Goal: Task Accomplishment & Management: Use online tool/utility

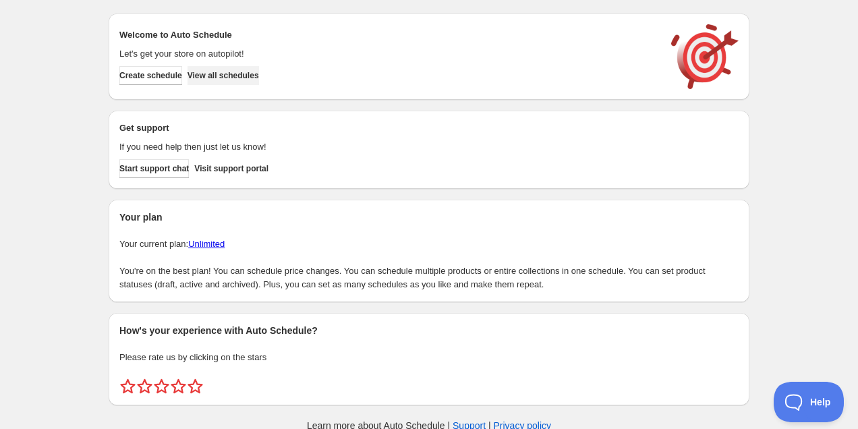
click at [241, 80] on span "View all schedules" at bounding box center [222, 75] width 71 height 11
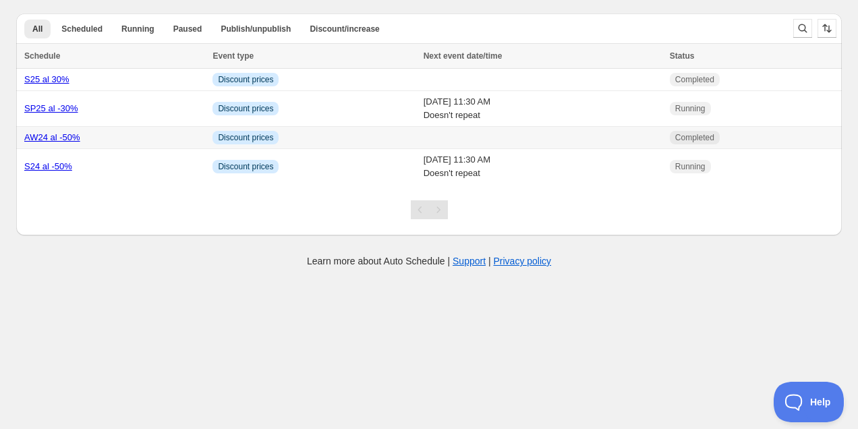
click at [113, 135] on div "AW24 al -50%" at bounding box center [114, 137] width 180 height 13
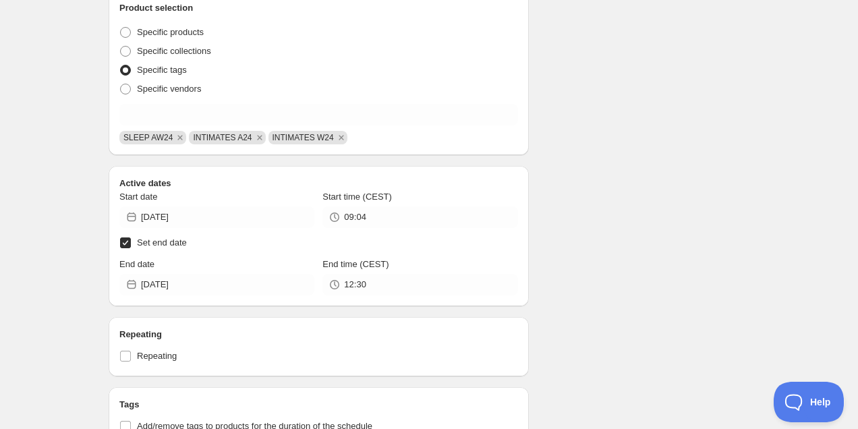
scroll to position [433, 0]
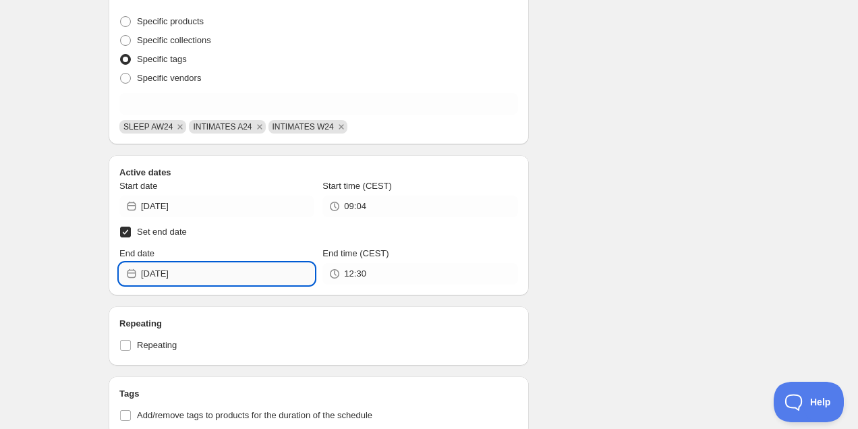
click at [231, 271] on input "[DATE]" at bounding box center [227, 274] width 173 height 22
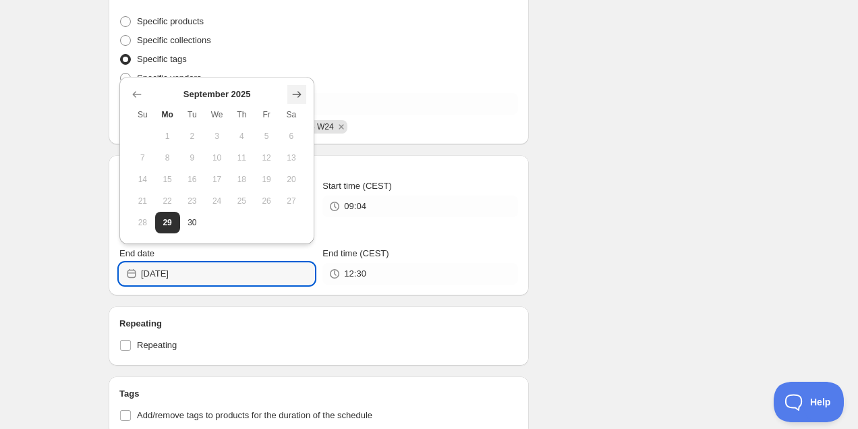
click at [295, 97] on icon "Show next month, October 2025" at bounding box center [296, 94] width 13 height 13
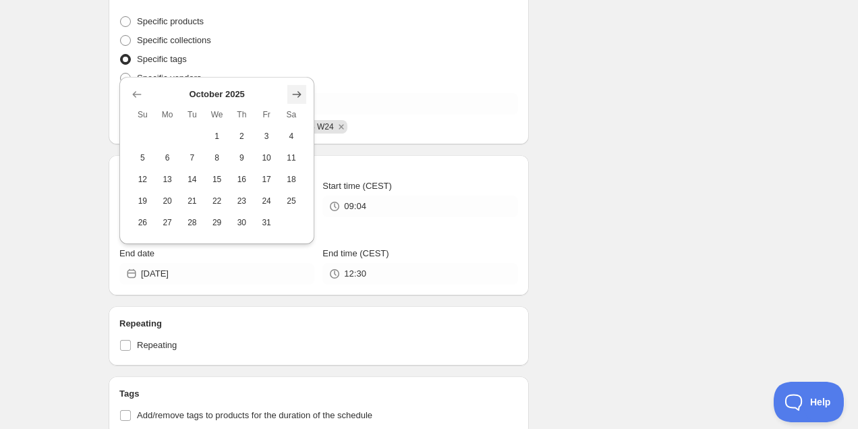
click at [295, 97] on icon "Show next month, November 2025" at bounding box center [296, 94] width 13 height 13
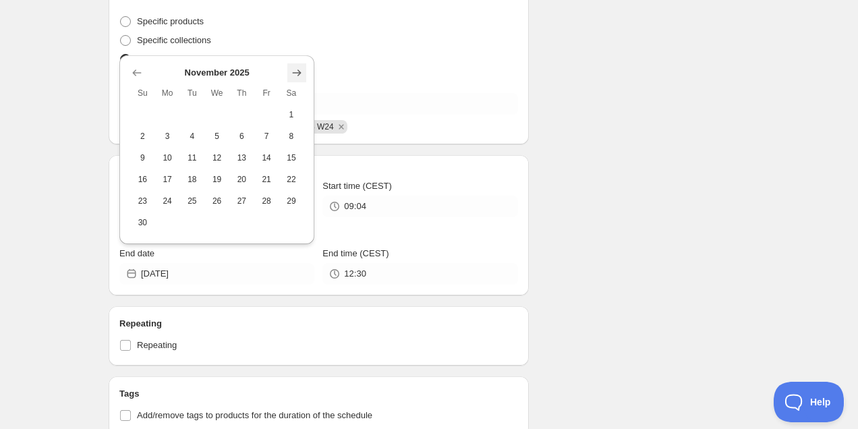
click at [297, 81] on button "Show next month, December 2025" at bounding box center [296, 72] width 19 height 19
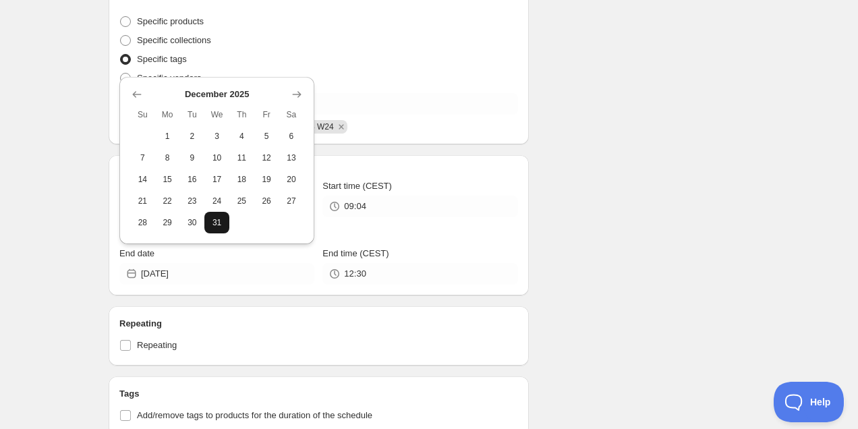
click at [213, 223] on span "31" at bounding box center [217, 222] width 14 height 11
type input "[DATE]"
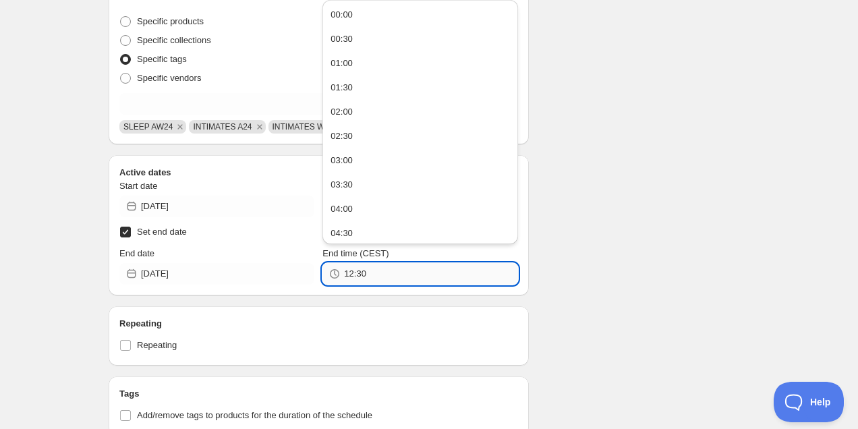
click at [376, 272] on input "12:30" at bounding box center [430, 274] width 173 height 22
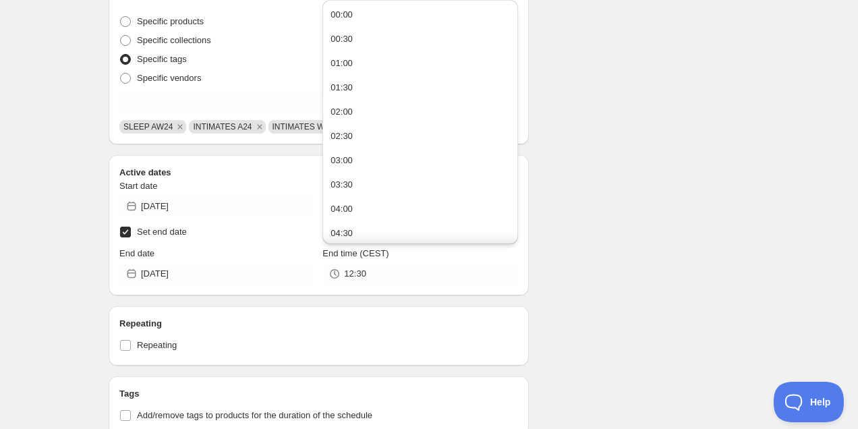
click at [634, 148] on div "Schedule name AW24 al -50% Your customers won't see this Value Percentage Fixed…" at bounding box center [423, 177] width 651 height 1138
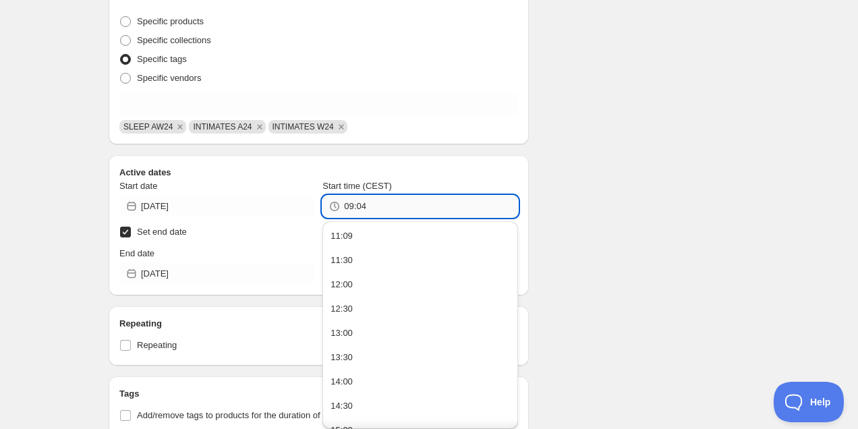
click at [407, 208] on input "09:04" at bounding box center [430, 207] width 173 height 22
click at [382, 244] on button "11:09" at bounding box center [419, 236] width 187 height 22
type input "11:09"
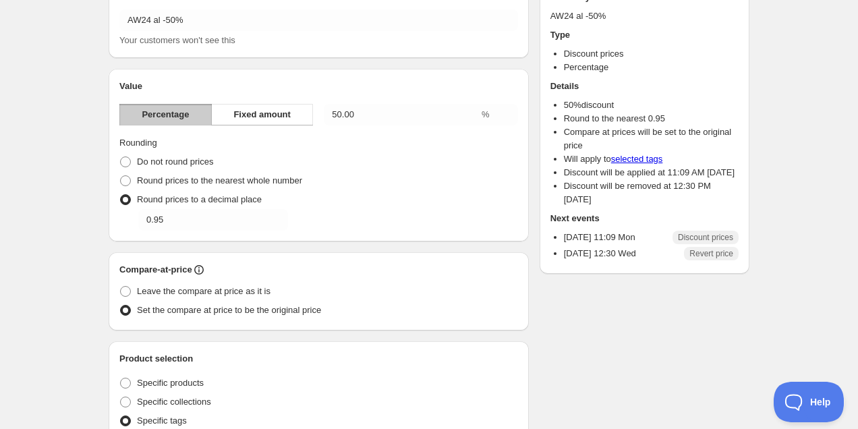
scroll to position [0, 0]
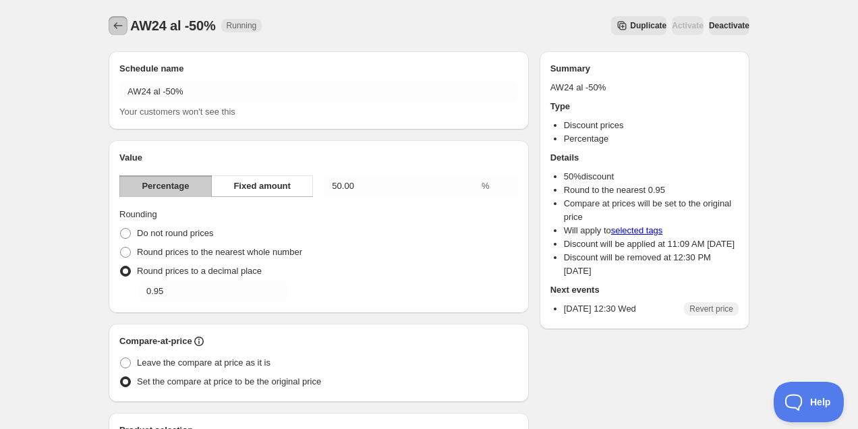
click at [121, 24] on icon "Schedules" at bounding box center [117, 25] width 13 height 13
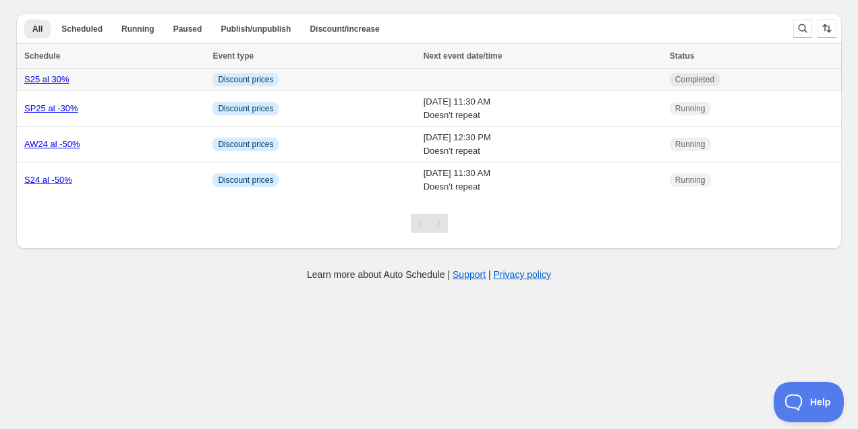
click at [164, 78] on div "S25 al 30%" at bounding box center [114, 79] width 180 height 13
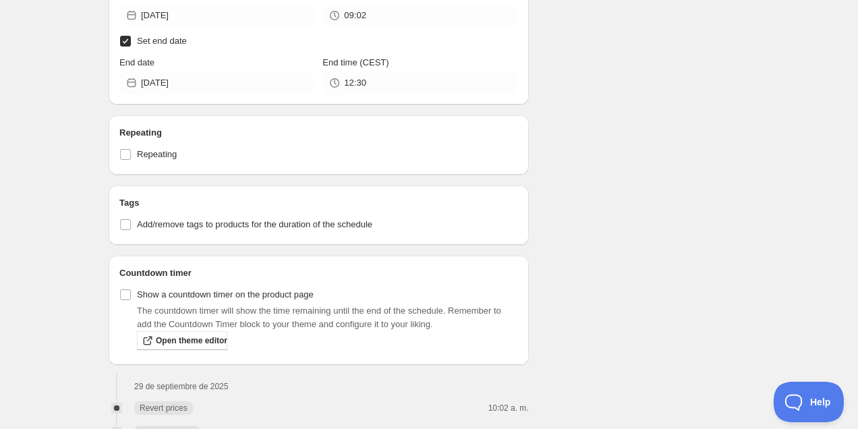
scroll to position [608, 0]
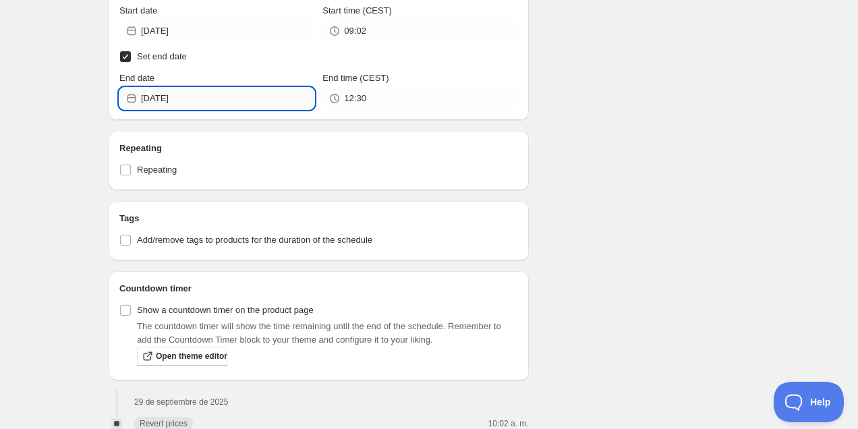
click at [228, 102] on input "[DATE]" at bounding box center [227, 99] width 173 height 22
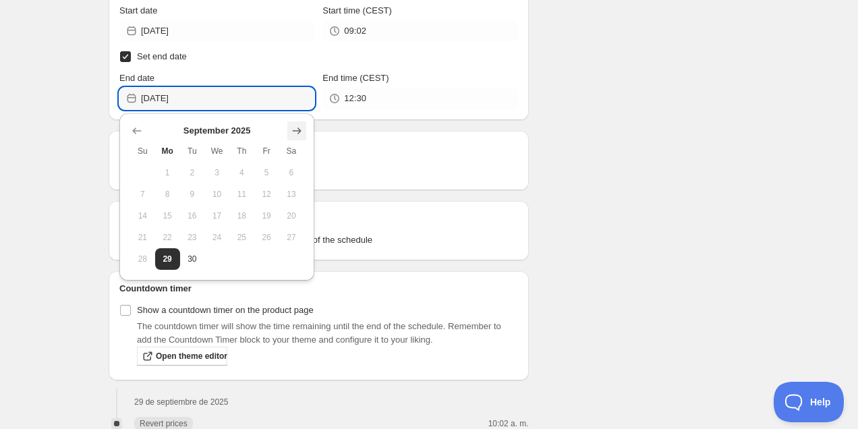
click at [291, 125] on icon "Show next month, October 2025" at bounding box center [296, 130] width 13 height 13
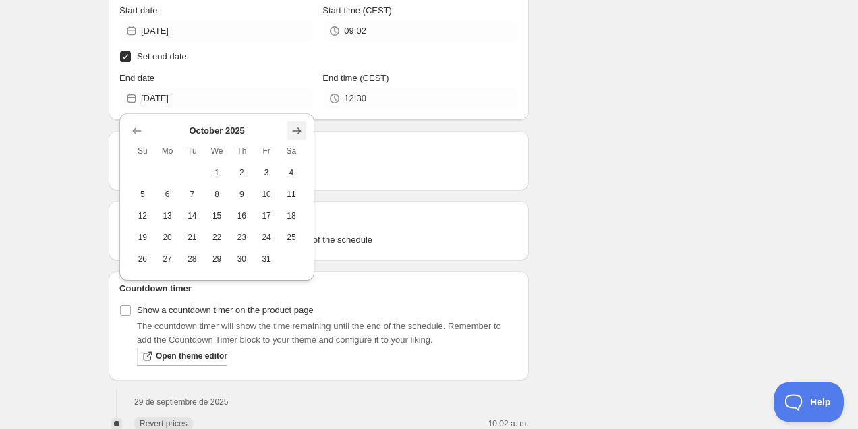
click at [291, 125] on icon "Show next month, November 2025" at bounding box center [296, 130] width 13 height 13
click at [291, 125] on icon "Show next month, December 2025" at bounding box center [296, 130] width 13 height 13
click at [218, 257] on span "31" at bounding box center [217, 259] width 14 height 11
type input "[DATE]"
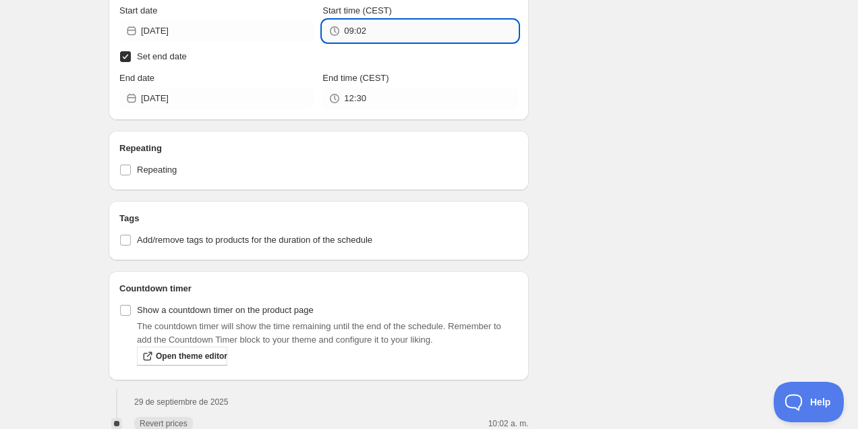
click at [386, 32] on input "09:02" at bounding box center [430, 31] width 173 height 22
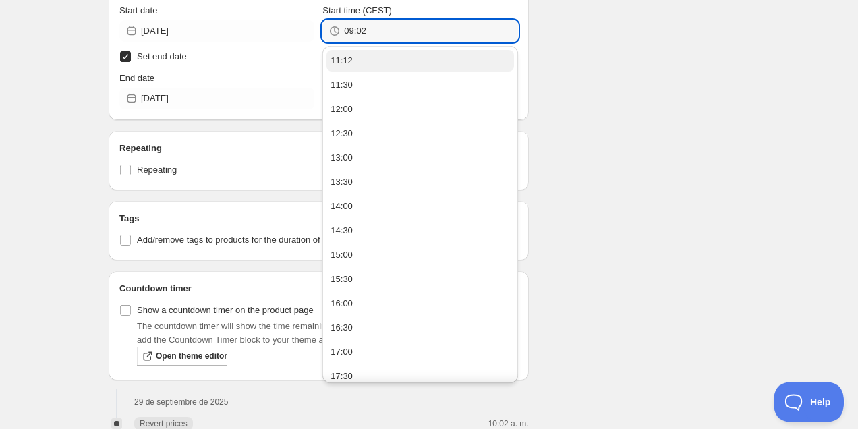
click at [376, 61] on button "11:12" at bounding box center [419, 61] width 187 height 22
type input "11:12"
